Goal: Task Accomplishment & Management: Manage account settings

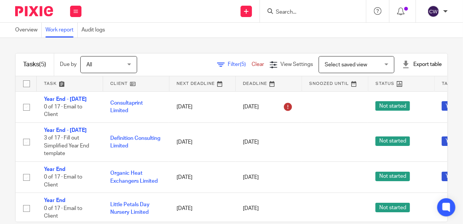
click at [36, 12] on img at bounding box center [34, 11] width 38 height 10
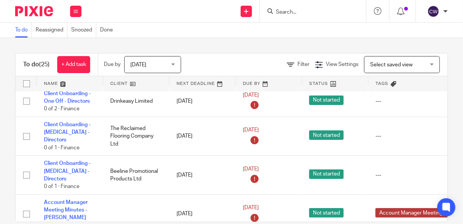
scroll to position [14, 0]
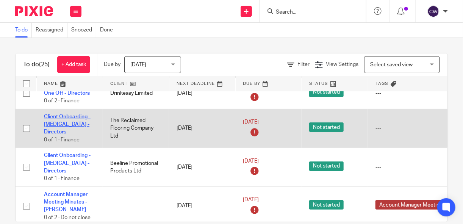
click at [71, 117] on link "Client Onboarding - [MEDICAL_DATA] - Directors" at bounding box center [67, 124] width 47 height 21
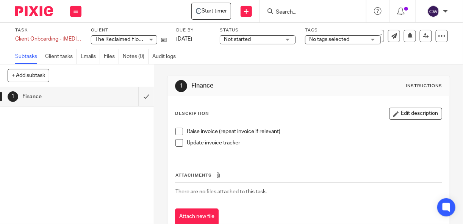
click at [178, 131] on span at bounding box center [179, 132] width 8 height 8
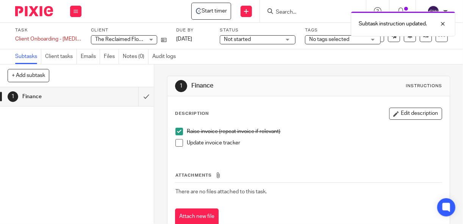
click at [178, 144] on span at bounding box center [179, 143] width 8 height 8
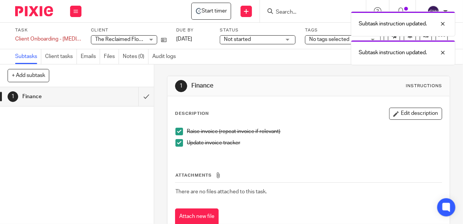
click at [42, 12] on img at bounding box center [34, 11] width 38 height 10
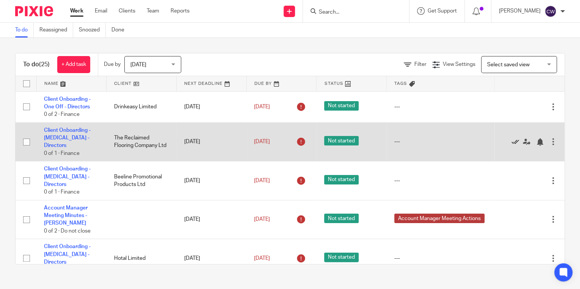
click at [463, 138] on icon at bounding box center [515, 142] width 8 height 8
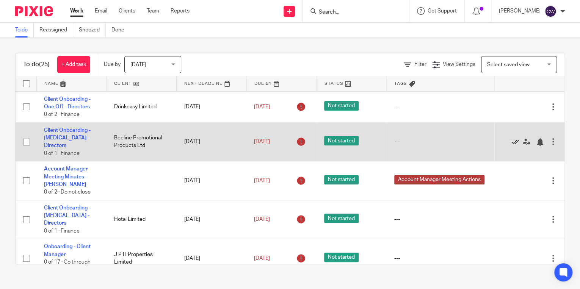
click at [463, 138] on icon at bounding box center [515, 142] width 8 height 8
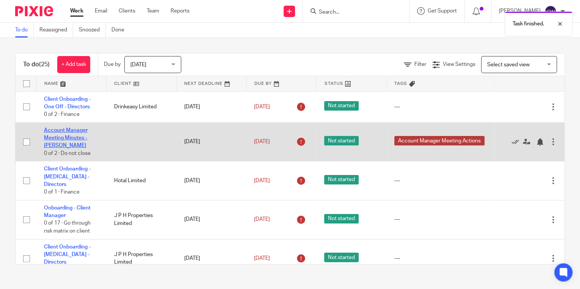
click at [65, 132] on link "Account Manager Meeting Minutes - Claire" at bounding box center [66, 138] width 44 height 21
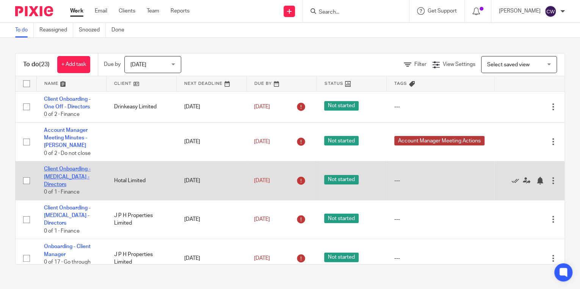
click at [71, 171] on link "Client Onboarding - [MEDICAL_DATA] - Directors" at bounding box center [67, 176] width 47 height 21
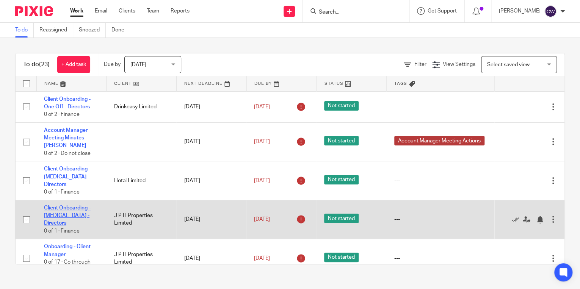
click at [78, 205] on link "Client Onboarding - [MEDICAL_DATA] - Directors" at bounding box center [67, 215] width 47 height 21
click at [511, 216] on icon at bounding box center [515, 220] width 8 height 8
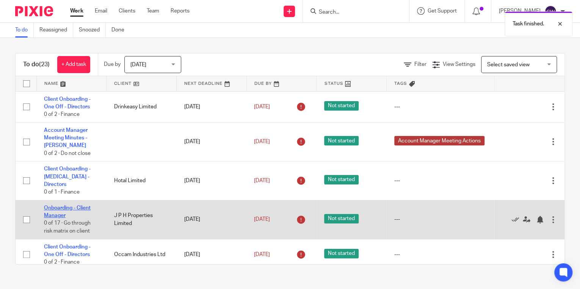
click at [79, 205] on link "Onboarding - Client Manager" at bounding box center [67, 211] width 47 height 13
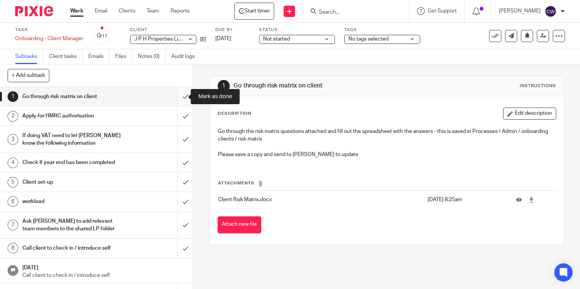
click at [179, 97] on input "submit" at bounding box center [96, 96] width 193 height 19
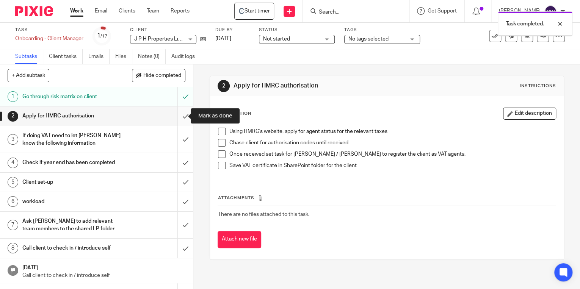
click at [179, 116] on input "submit" at bounding box center [96, 115] width 193 height 19
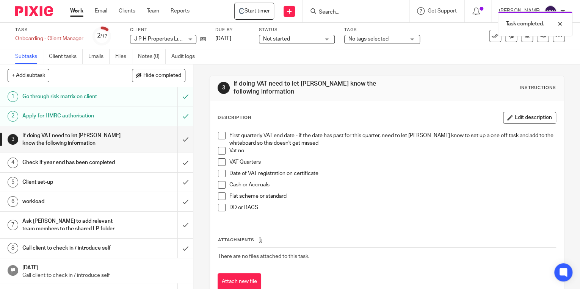
click at [51, 136] on h1 "If doing VAT need to let [PERSON_NAME] know the following information" at bounding box center [71, 139] width 99 height 19
click at [124, 162] on div "Check if year end has been completed" at bounding box center [95, 162] width 147 height 11
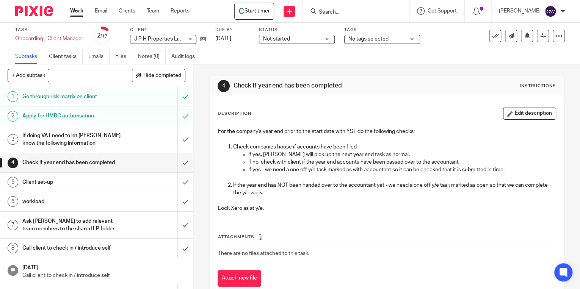
click at [145, 136] on div "If doing VAT need to let [PERSON_NAME] know the following information" at bounding box center [95, 139] width 147 height 19
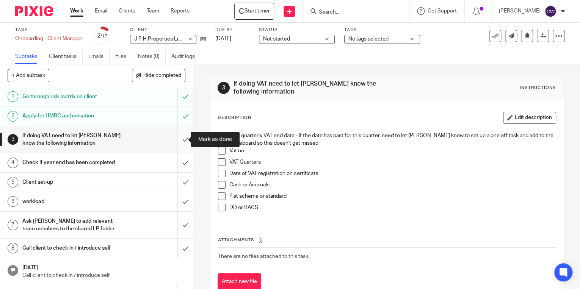
click at [178, 138] on input "submit" at bounding box center [96, 139] width 193 height 27
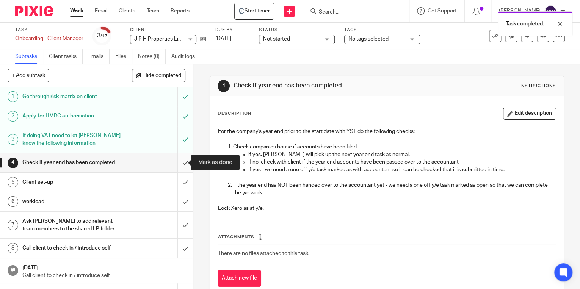
click at [180, 162] on input "submit" at bounding box center [96, 162] width 193 height 19
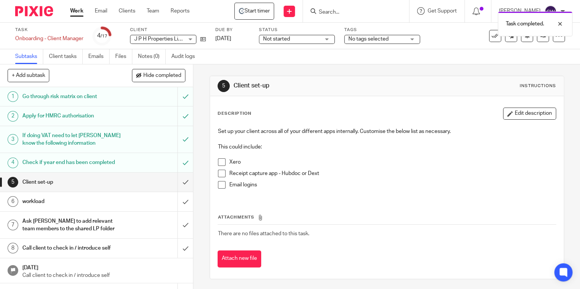
click at [218, 162] on span at bounding box center [222, 162] width 8 height 8
click at [218, 170] on span at bounding box center [222, 174] width 8 height 8
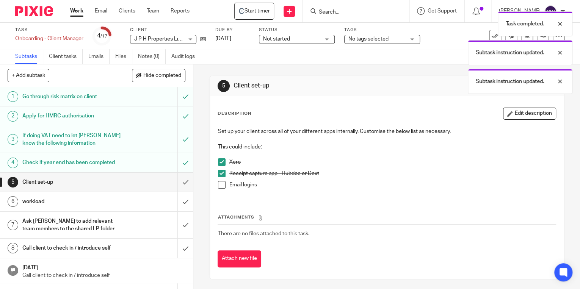
click at [218, 182] on span at bounding box center [222, 185] width 8 height 8
click at [180, 181] on input "submit" at bounding box center [96, 182] width 193 height 19
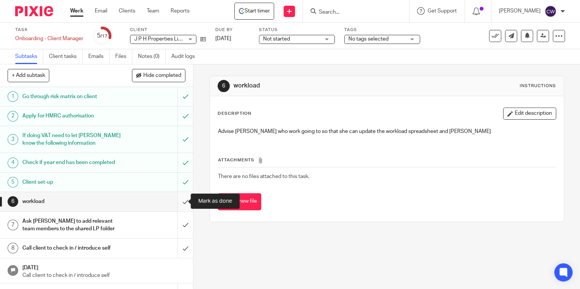
click at [177, 202] on input "submit" at bounding box center [96, 201] width 193 height 19
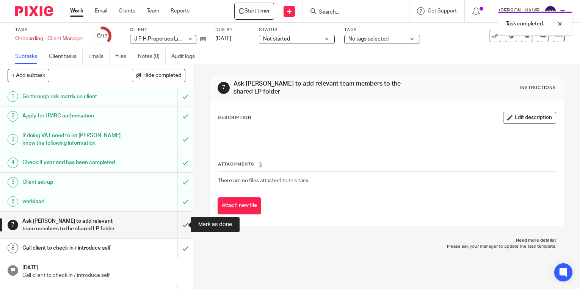
click at [177, 226] on input "submit" at bounding box center [96, 225] width 193 height 27
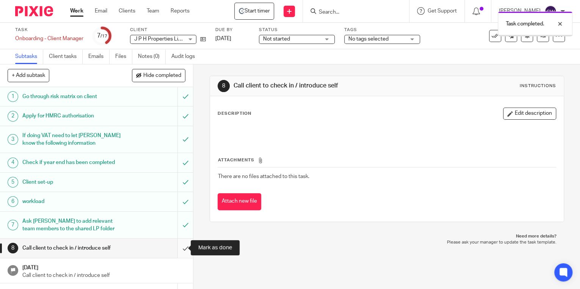
click at [178, 249] on input "submit" at bounding box center [96, 248] width 193 height 19
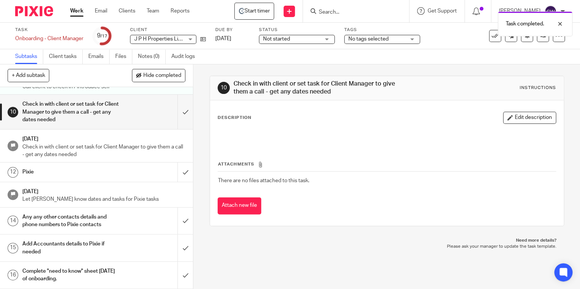
scroll to position [191, 0]
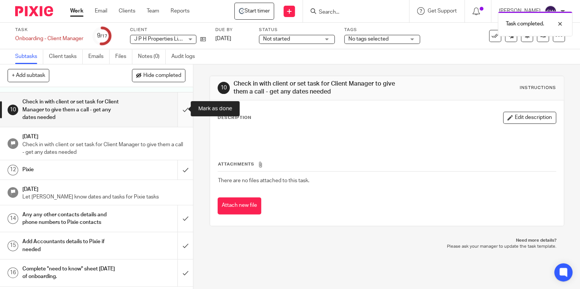
click at [179, 108] on input "submit" at bounding box center [96, 109] width 193 height 34
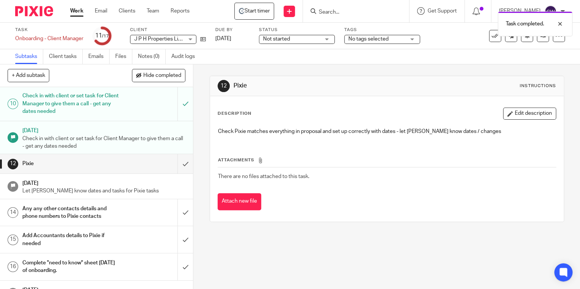
scroll to position [212, 0]
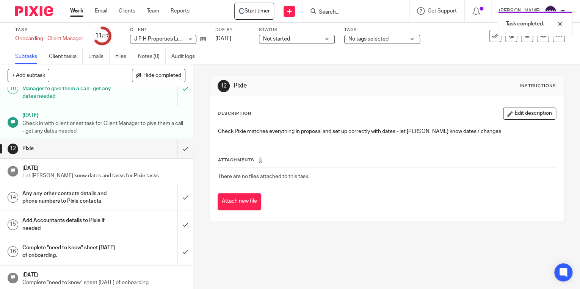
click at [127, 194] on div "Any any other contacts details and phone numbers to Pixie contacts" at bounding box center [95, 197] width 147 height 19
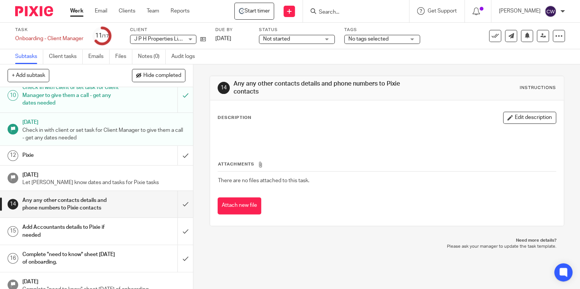
scroll to position [212, 0]
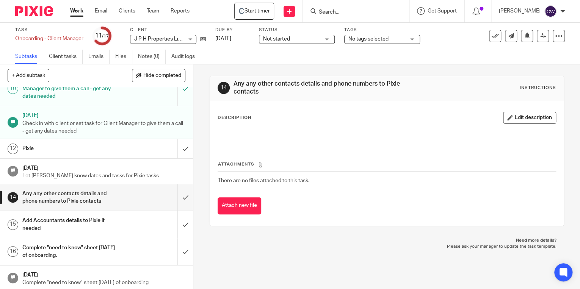
click at [76, 167] on h1 "[DATE]" at bounding box center [103, 167] width 163 height 9
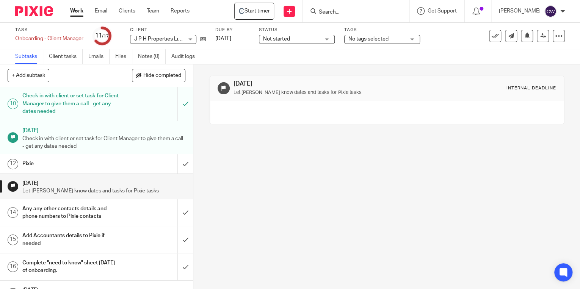
scroll to position [212, 0]
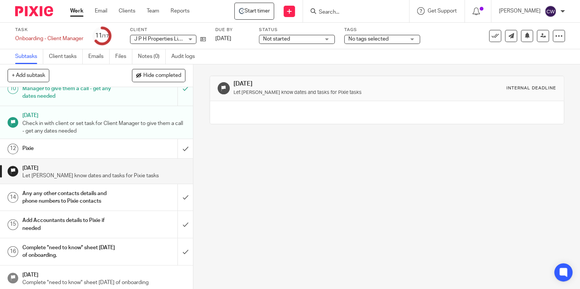
click at [84, 191] on h1 "Any any other contacts details and phone numbers to Pixie contacts" at bounding box center [71, 197] width 99 height 19
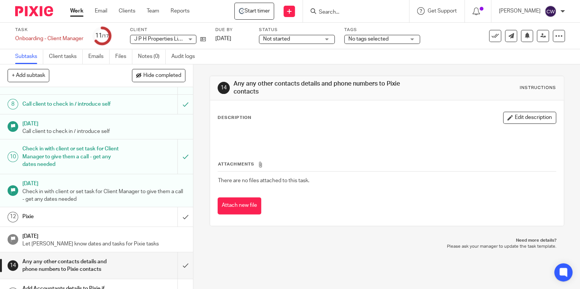
scroll to position [212, 0]
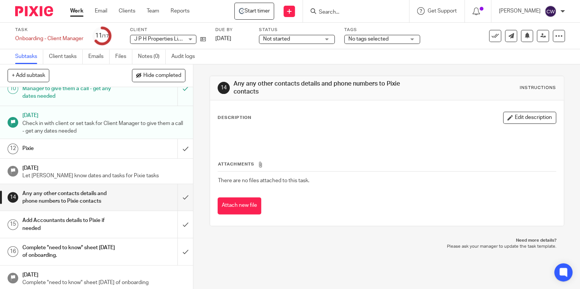
click at [104, 220] on h1 "Add Accountants details to Pixie if needed" at bounding box center [71, 224] width 99 height 19
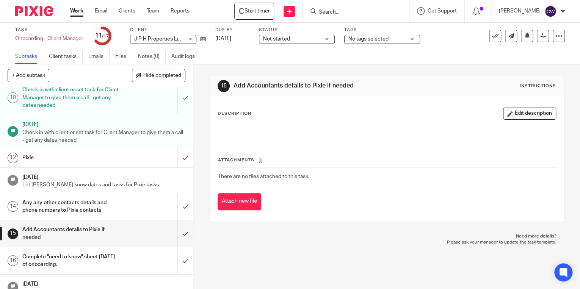
scroll to position [212, 0]
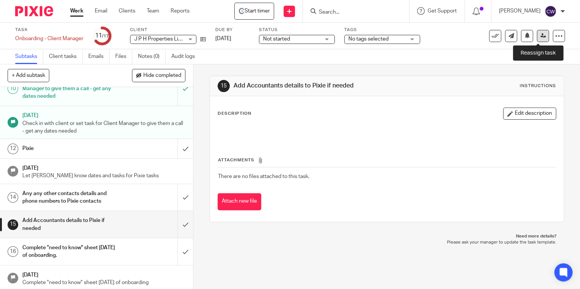
click at [540, 35] on icon at bounding box center [543, 36] width 6 height 6
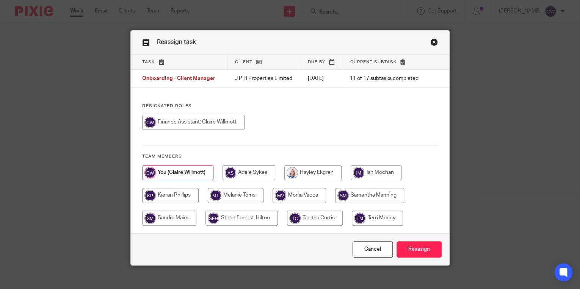
click at [257, 223] on input "radio" at bounding box center [241, 218] width 72 height 15
radio input "true"
click at [405, 254] on input "Reassign" at bounding box center [418, 249] width 45 height 16
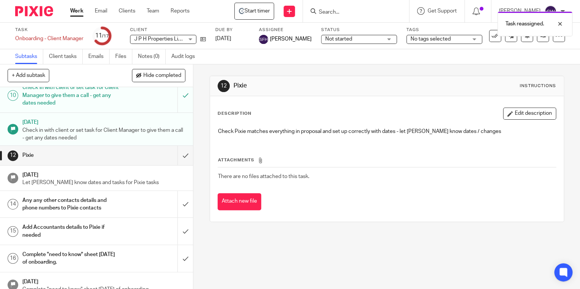
scroll to position [212, 0]
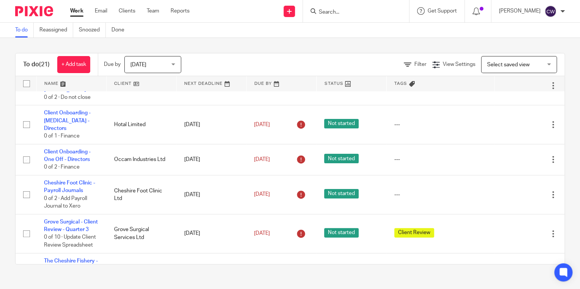
scroll to position [55, 0]
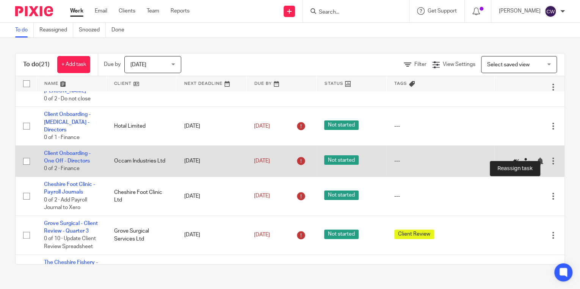
click at [522, 158] on icon at bounding box center [526, 162] width 8 height 8
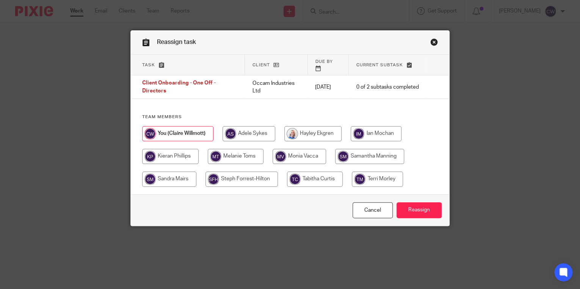
click at [314, 127] on input "radio" at bounding box center [312, 133] width 57 height 15
radio input "true"
click at [414, 202] on input "Reassign" at bounding box center [418, 210] width 45 height 16
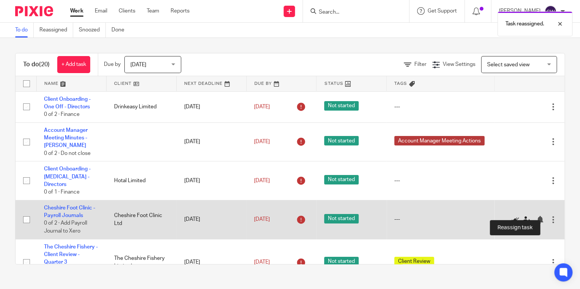
click at [522, 216] on icon at bounding box center [526, 220] width 8 height 8
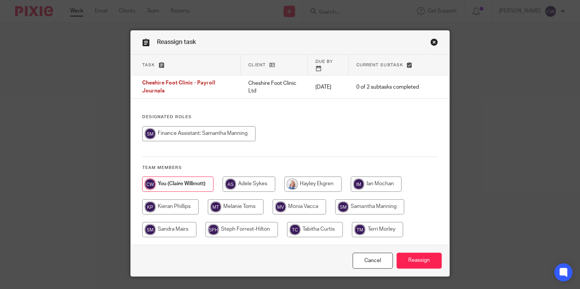
click at [351, 201] on input "radio" at bounding box center [369, 206] width 69 height 15
radio input "true"
click at [415, 253] on input "Reassign" at bounding box center [418, 261] width 45 height 16
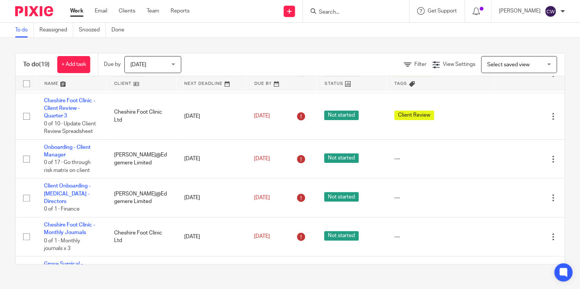
scroll to position [194, 0]
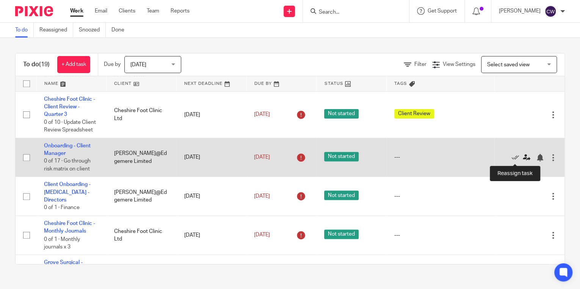
click at [522, 159] on icon at bounding box center [526, 158] width 8 height 8
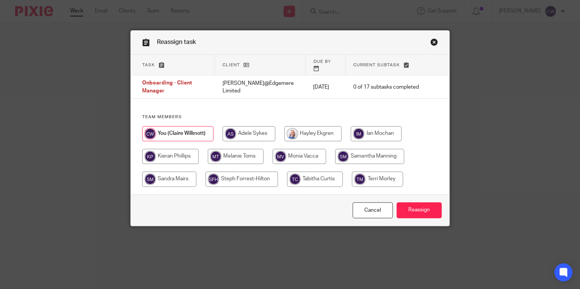
click at [315, 172] on input "radio" at bounding box center [315, 179] width 56 height 15
radio input "true"
click at [406, 204] on input "Reassign" at bounding box center [418, 210] width 45 height 16
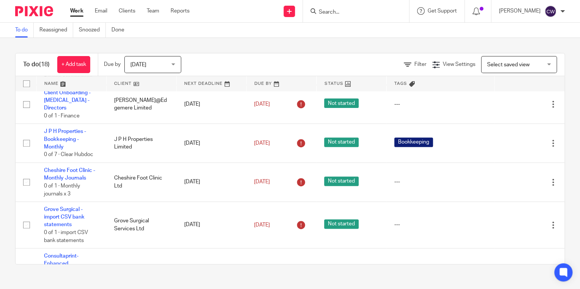
scroll to position [249, 0]
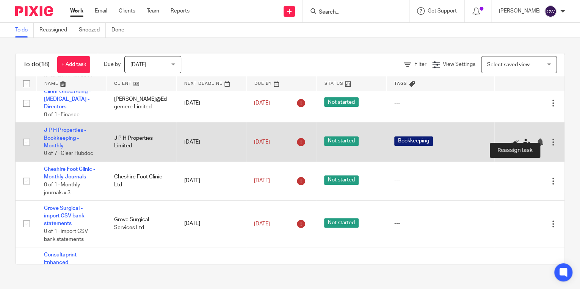
click at [522, 138] on icon at bounding box center [526, 142] width 8 height 8
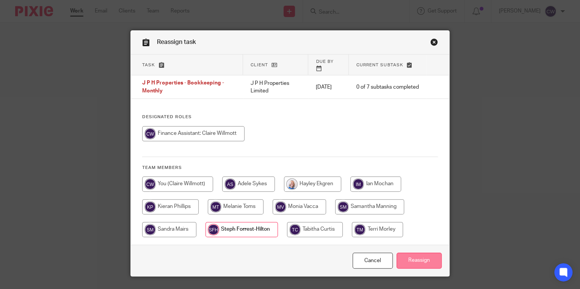
click at [414, 254] on input "Reassign" at bounding box center [418, 261] width 45 height 16
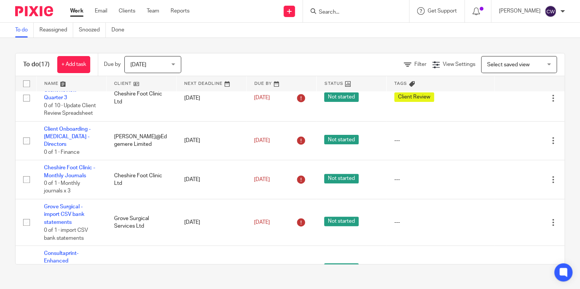
scroll to position [217, 0]
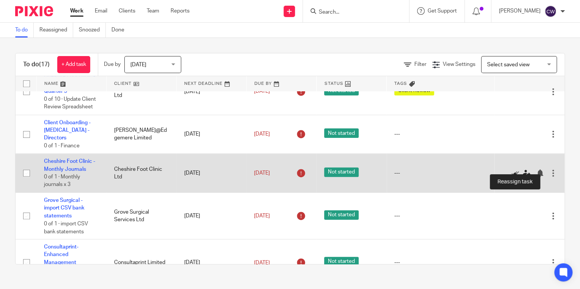
click at [522, 169] on icon at bounding box center [526, 173] width 8 height 8
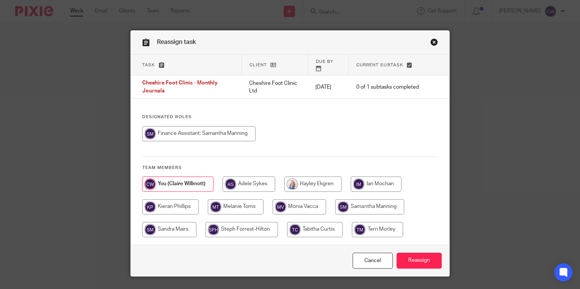
click at [366, 199] on input "radio" at bounding box center [369, 206] width 69 height 15
radio input "true"
click at [408, 253] on input "Reassign" at bounding box center [418, 261] width 45 height 16
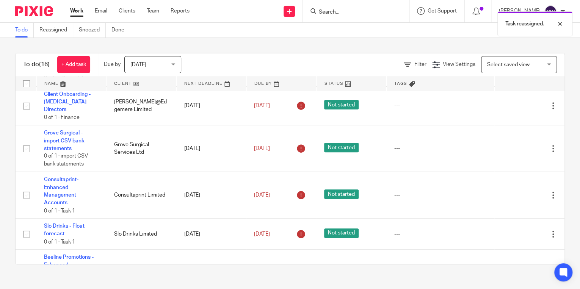
scroll to position [251, 0]
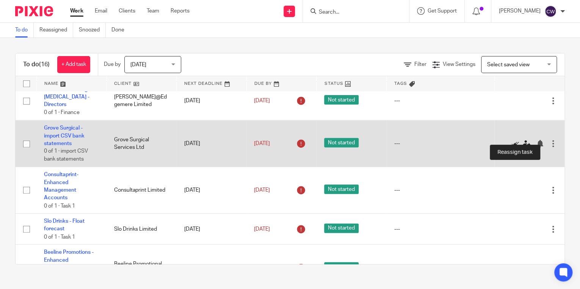
click at [522, 140] on icon at bounding box center [526, 144] width 8 height 8
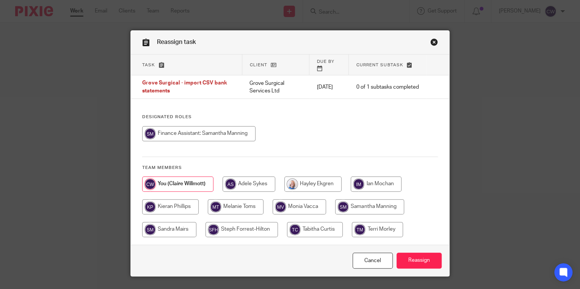
click at [232, 128] on input "radio" at bounding box center [198, 133] width 113 height 15
radio input "true"
click at [419, 253] on input "Reassign" at bounding box center [418, 261] width 45 height 16
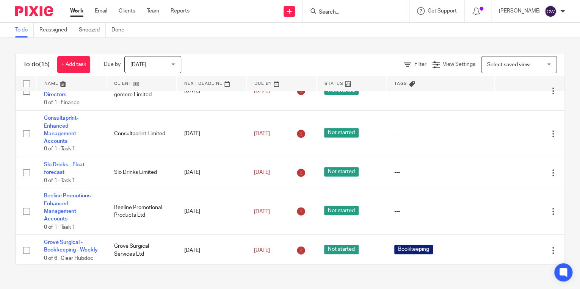
scroll to position [260, 0]
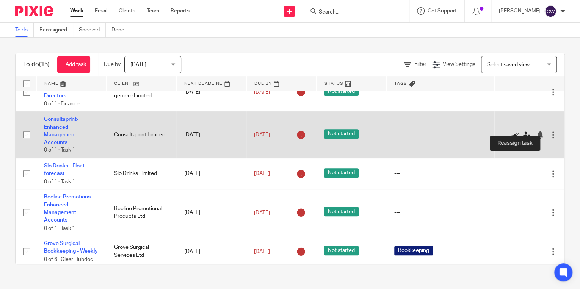
click at [522, 131] on icon at bounding box center [526, 135] width 8 height 8
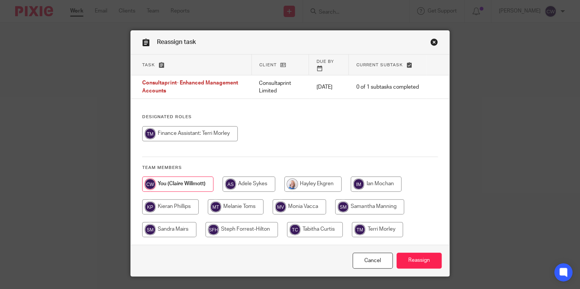
click at [181, 223] on input "radio" at bounding box center [169, 229] width 54 height 15
radio input "true"
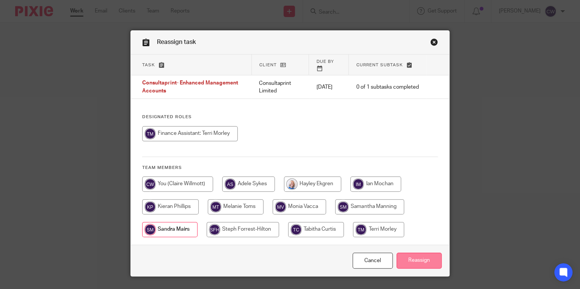
click at [414, 255] on input "Reassign" at bounding box center [418, 261] width 45 height 16
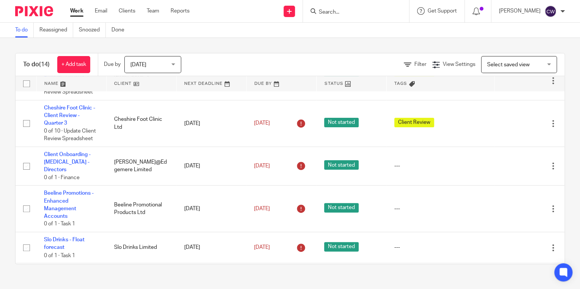
scroll to position [183, 0]
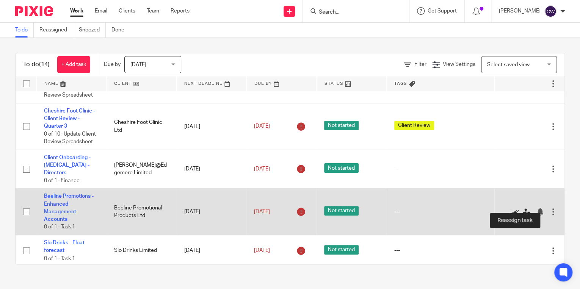
click at [522, 208] on icon at bounding box center [526, 212] width 8 height 8
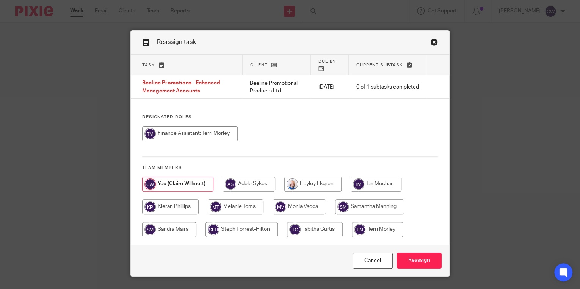
click at [180, 222] on input "radio" at bounding box center [169, 229] width 54 height 15
radio input "true"
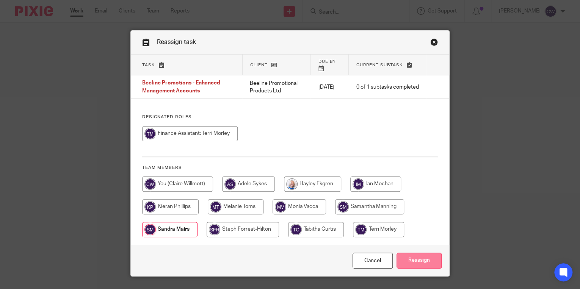
click at [421, 256] on input "Reassign" at bounding box center [418, 261] width 45 height 16
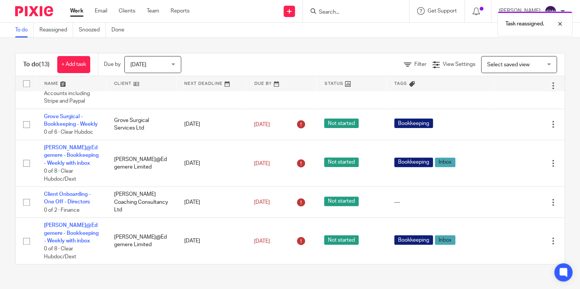
scroll to position [358, 0]
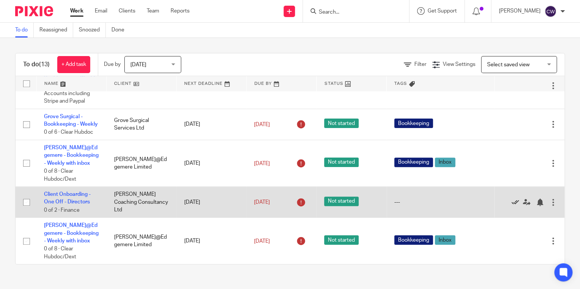
click at [511, 200] on icon at bounding box center [515, 203] width 8 height 8
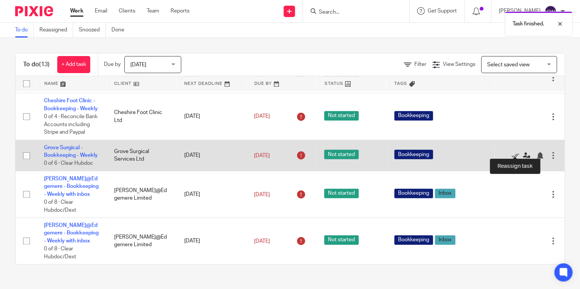
click at [522, 152] on icon at bounding box center [526, 156] width 8 height 8
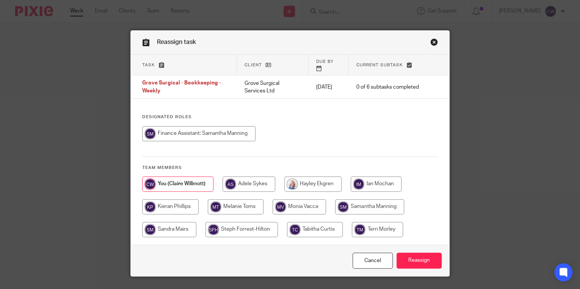
click at [359, 199] on input "radio" at bounding box center [369, 206] width 69 height 15
radio input "true"
click at [405, 253] on input "Reassign" at bounding box center [418, 261] width 45 height 16
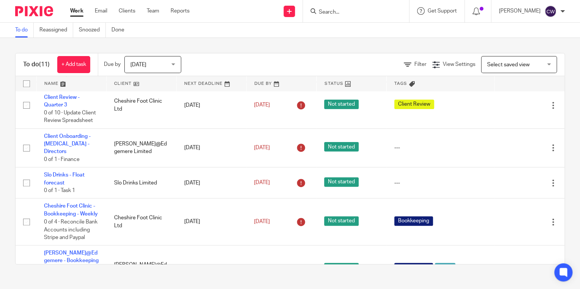
scroll to position [217, 0]
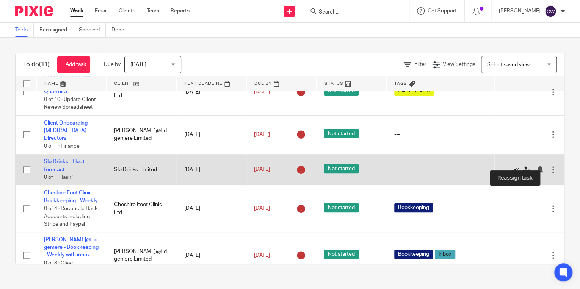
click at [522, 166] on icon at bounding box center [526, 170] width 8 height 8
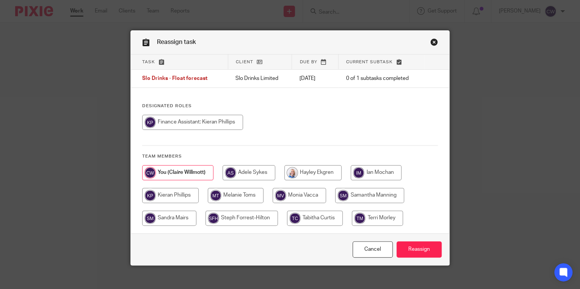
click at [175, 194] on input "radio" at bounding box center [170, 195] width 56 height 15
radio input "true"
click at [405, 245] on input "Reassign" at bounding box center [418, 249] width 45 height 16
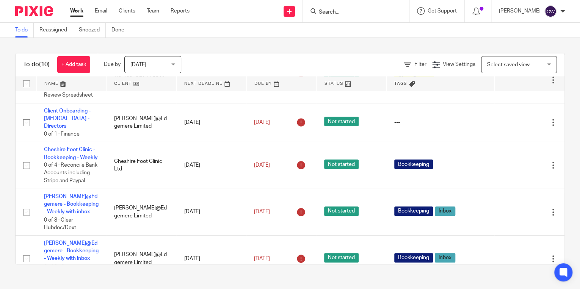
scroll to position [228, 0]
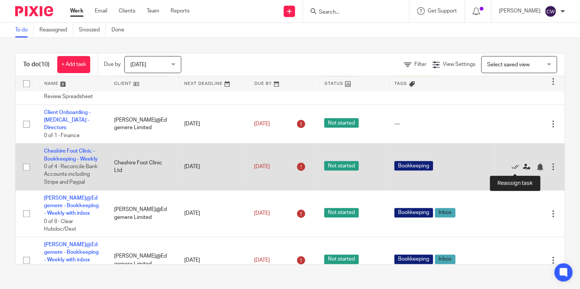
click at [522, 168] on icon at bounding box center [526, 167] width 8 height 8
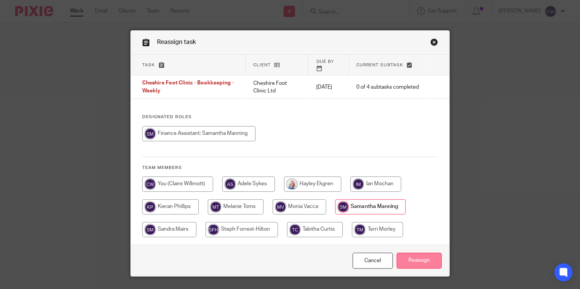
click at [424, 256] on input "Reassign" at bounding box center [418, 261] width 45 height 16
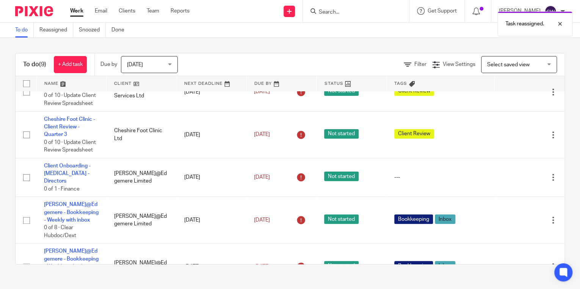
scroll to position [194, 0]
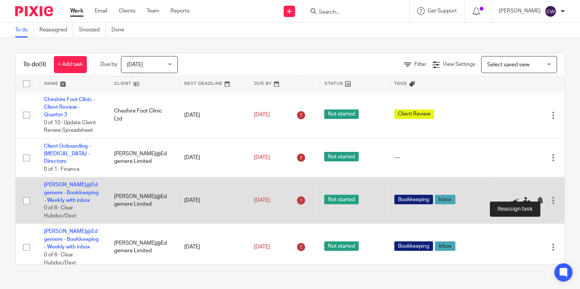
click at [522, 197] on icon at bounding box center [526, 201] width 8 height 8
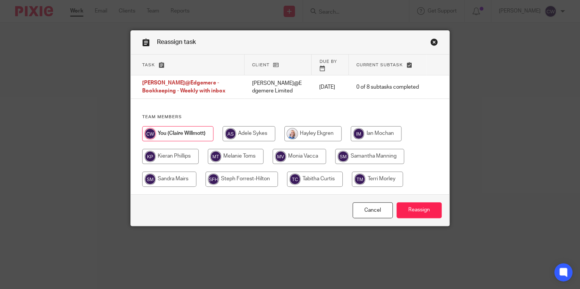
click at [321, 172] on input "radio" at bounding box center [315, 179] width 56 height 15
radio input "true"
click at [412, 203] on input "Reassign" at bounding box center [418, 210] width 45 height 16
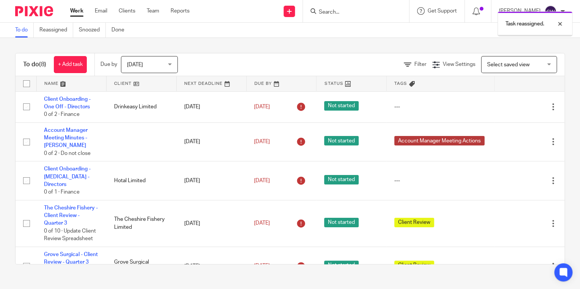
scroll to position [147, 0]
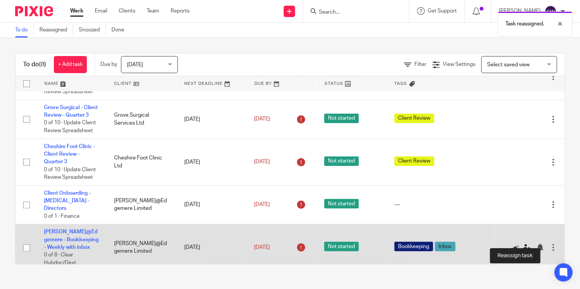
click at [522, 244] on icon at bounding box center [526, 248] width 8 height 8
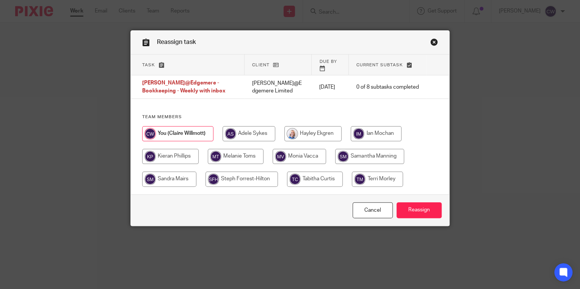
click at [317, 172] on input "radio" at bounding box center [315, 179] width 56 height 15
radio input "true"
click at [411, 202] on input "Reassign" at bounding box center [418, 210] width 45 height 16
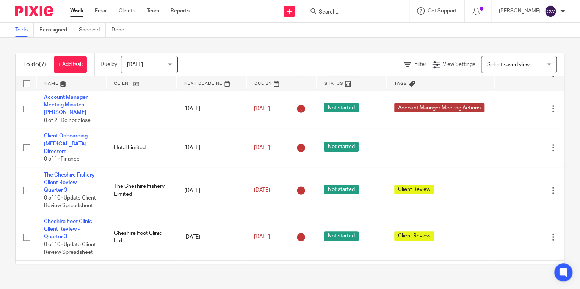
scroll to position [100, 0]
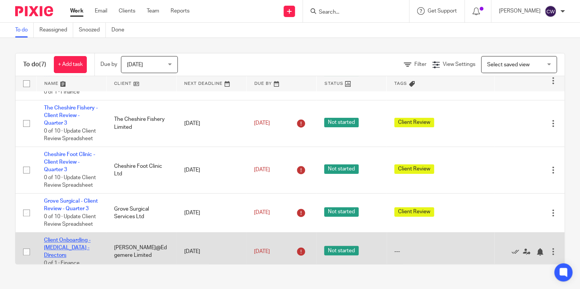
click at [70, 240] on link "Client Onboarding - [MEDICAL_DATA] - Directors" at bounding box center [67, 248] width 47 height 21
click at [64, 239] on link "Client Onboarding - [MEDICAL_DATA] - Directors" at bounding box center [67, 248] width 47 height 21
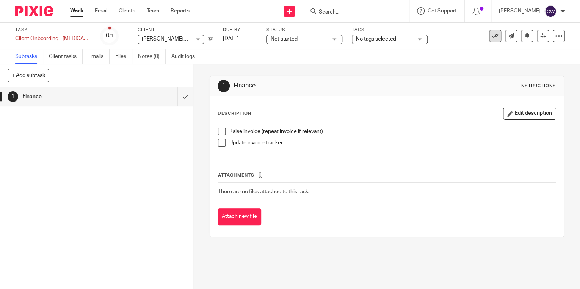
click at [491, 36] on icon at bounding box center [495, 36] width 8 height 8
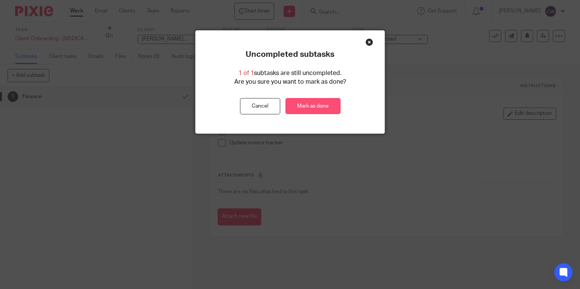
click at [300, 105] on link "Mark as done" at bounding box center [312, 106] width 55 height 16
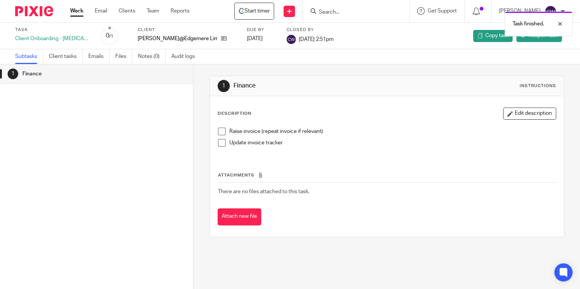
click at [77, 13] on link "Work" at bounding box center [76, 11] width 13 height 8
